Goal: Contribute content

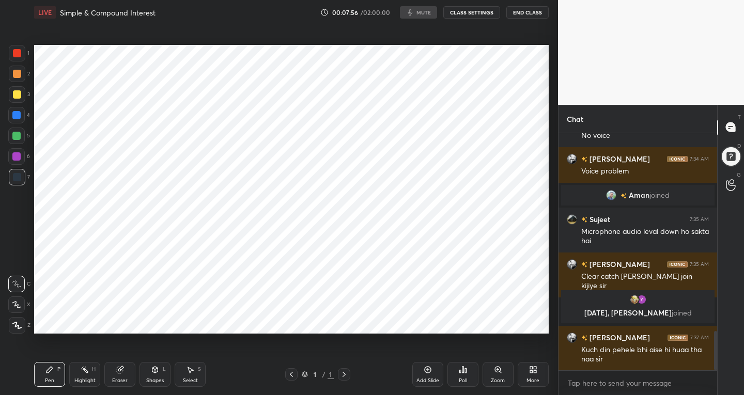
scroll to position [51346, 51158]
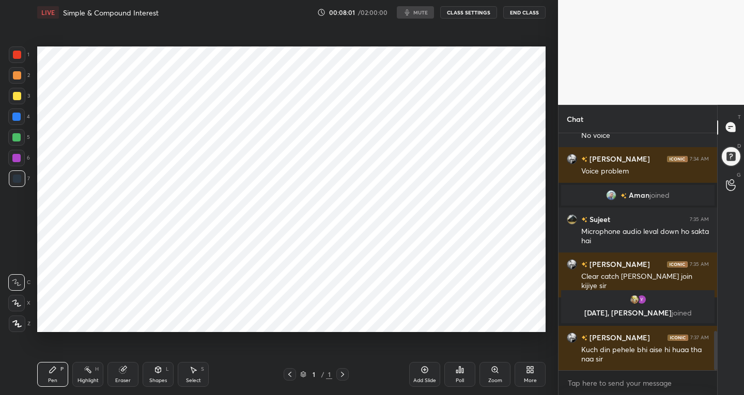
click at [438, 375] on div "Add Slide" at bounding box center [424, 374] width 31 height 25
click at [429, 380] on div "Add Slide" at bounding box center [424, 380] width 23 height 5
click at [424, 367] on icon at bounding box center [425, 370] width 8 height 8
